Goal: Find specific page/section: Find specific page/section

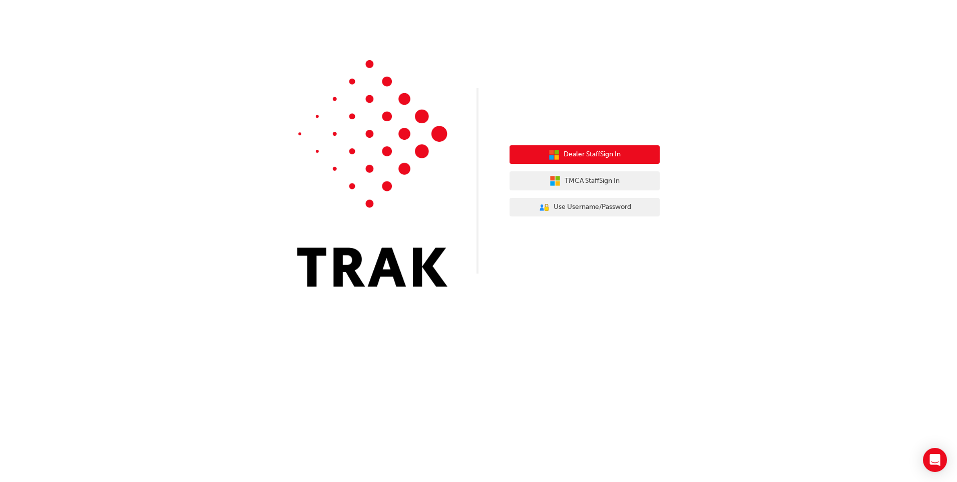
click at [617, 153] on span "Dealer Staff Sign In" at bounding box center [592, 155] width 57 height 12
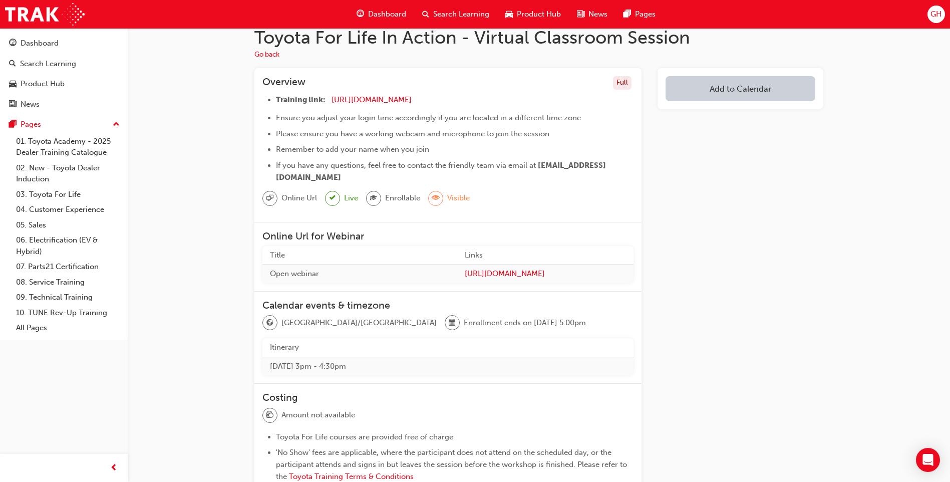
scroll to position [20, 0]
